Goal: Check status: Check status

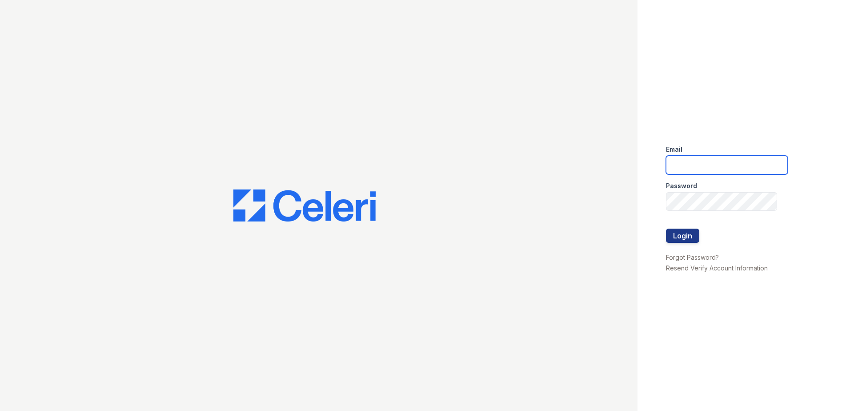
click at [679, 165] on input "email" at bounding box center [727, 165] width 122 height 19
type input "[EMAIL_ADDRESS][DOMAIN_NAME]"
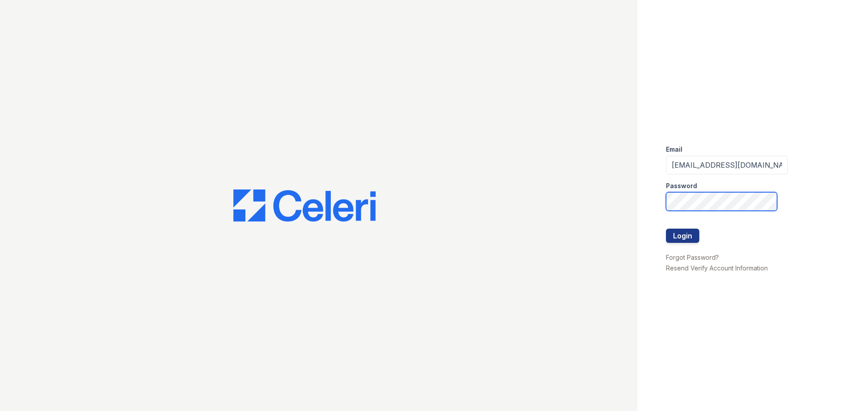
click at [666, 229] on button "Login" at bounding box center [682, 236] width 33 height 14
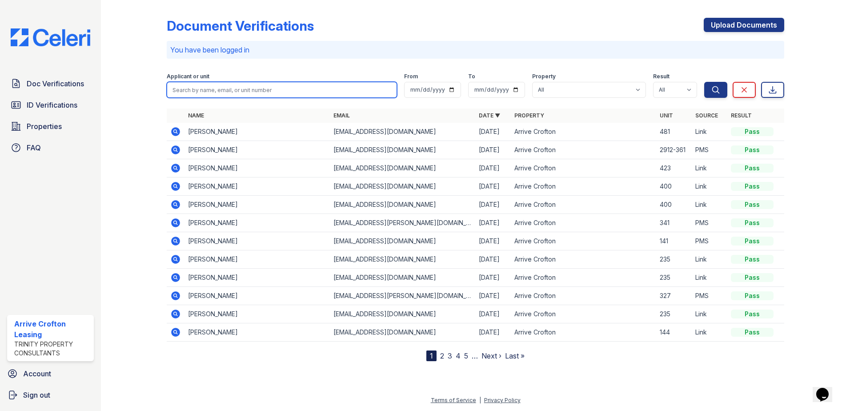
click at [207, 85] on input "search" at bounding box center [282, 90] width 230 height 16
type input "cienna"
click at [704, 82] on button "Search" at bounding box center [715, 90] width 23 height 16
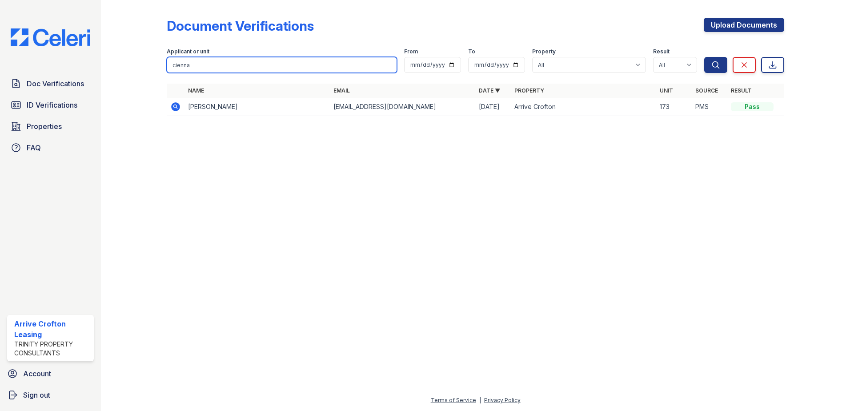
drag, startPoint x: 196, startPoint y: 64, endPoint x: 142, endPoint y: 72, distance: 53.9
click at [142, 72] on div "Document Verifications Upload Documents Filter Applicant or unit [GEOGRAPHIC_DA…" at bounding box center [475, 69] width 721 height 139
type input "ronnica"
click at [704, 57] on button "Search" at bounding box center [715, 65] width 23 height 16
click at [176, 109] on icon at bounding box center [175, 106] width 9 height 9
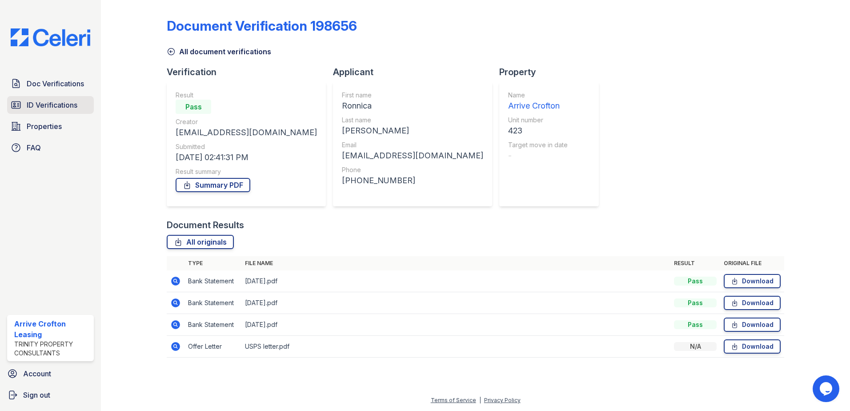
click at [39, 109] on span "ID Verifications" at bounding box center [52, 105] width 51 height 11
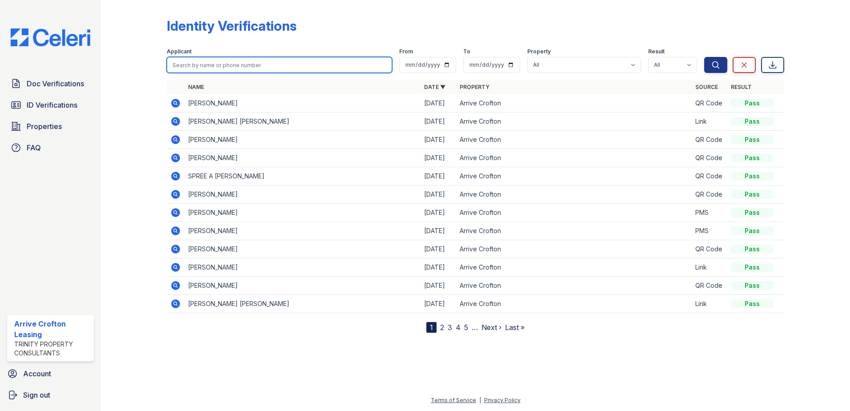
click at [202, 62] on input "search" at bounding box center [279, 65] width 225 height 16
click at [180, 302] on icon at bounding box center [175, 303] width 11 height 11
